Goal: Check status

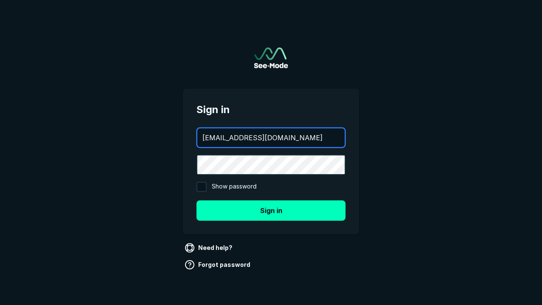
type input "[EMAIL_ADDRESS][DOMAIN_NAME]"
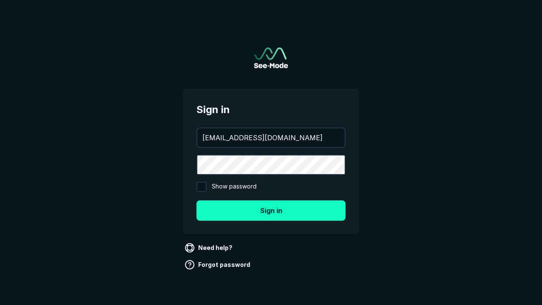
click at [271, 210] on button "Sign in" at bounding box center [271, 210] width 149 height 20
